Goal: Task Accomplishment & Management: Use online tool/utility

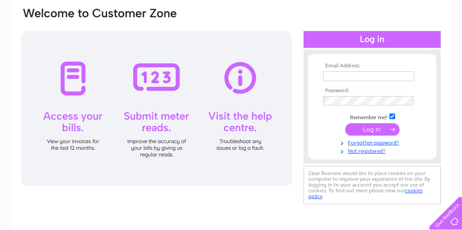
scroll to position [133, 0]
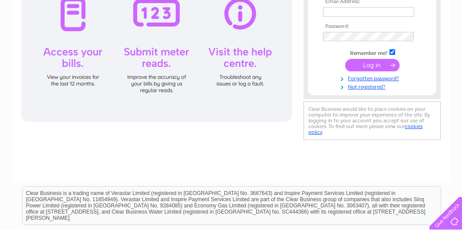
type input "davechris21@talktalk.net"
click at [362, 63] on input "submit" at bounding box center [372, 65] width 54 height 12
click at [390, 61] on input "submit" at bounding box center [372, 65] width 54 height 12
click at [390, 62] on input "submit" at bounding box center [372, 65] width 54 height 12
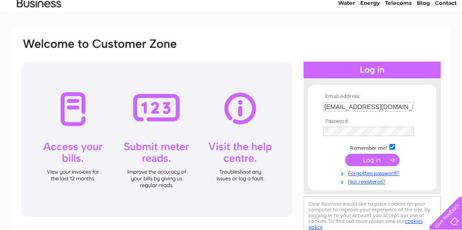
scroll to position [88, 0]
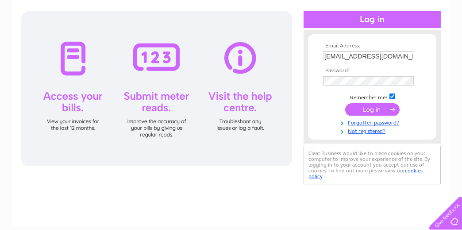
click at [392, 107] on input "submit" at bounding box center [372, 109] width 54 height 12
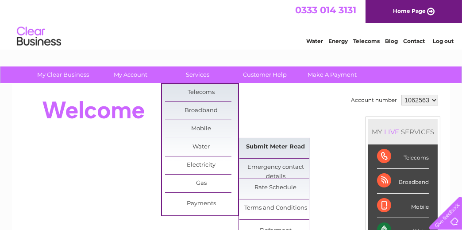
click at [292, 142] on link "Submit Meter Read" at bounding box center [275, 147] width 73 height 18
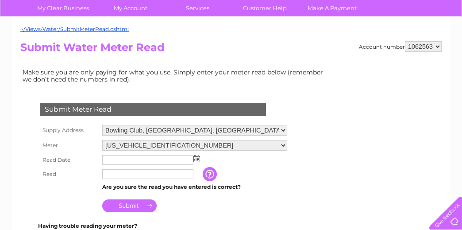
scroll to position [133, 0]
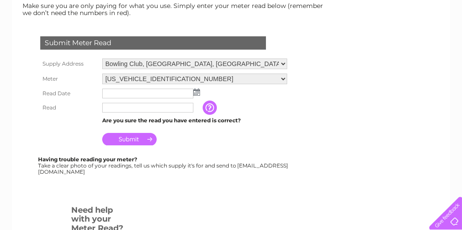
click at [198, 92] on img at bounding box center [196, 91] width 7 height 7
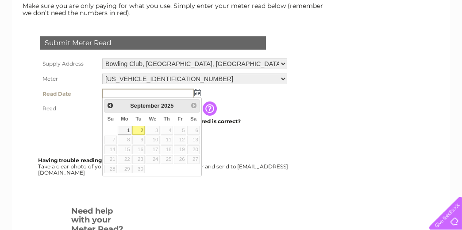
click at [139, 127] on link "2" at bounding box center [138, 130] width 12 height 9
type input "[DATE]"
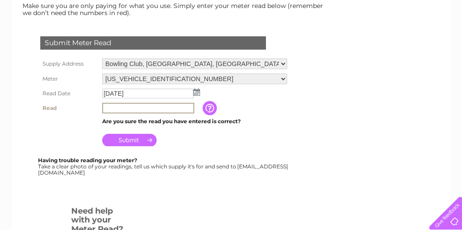
click at [113, 107] on input "text" at bounding box center [148, 108] width 92 height 11
click at [119, 107] on input "text" at bounding box center [148, 108] width 92 height 11
click at [105, 104] on input "1344" at bounding box center [148, 108] width 92 height 11
type input "01344"
click at [135, 136] on input "Submit" at bounding box center [129, 140] width 54 height 12
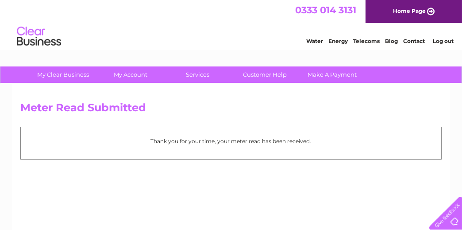
click at [437, 39] on link "Log out" at bounding box center [443, 41] width 21 height 7
